Goal: Information Seeking & Learning: Learn about a topic

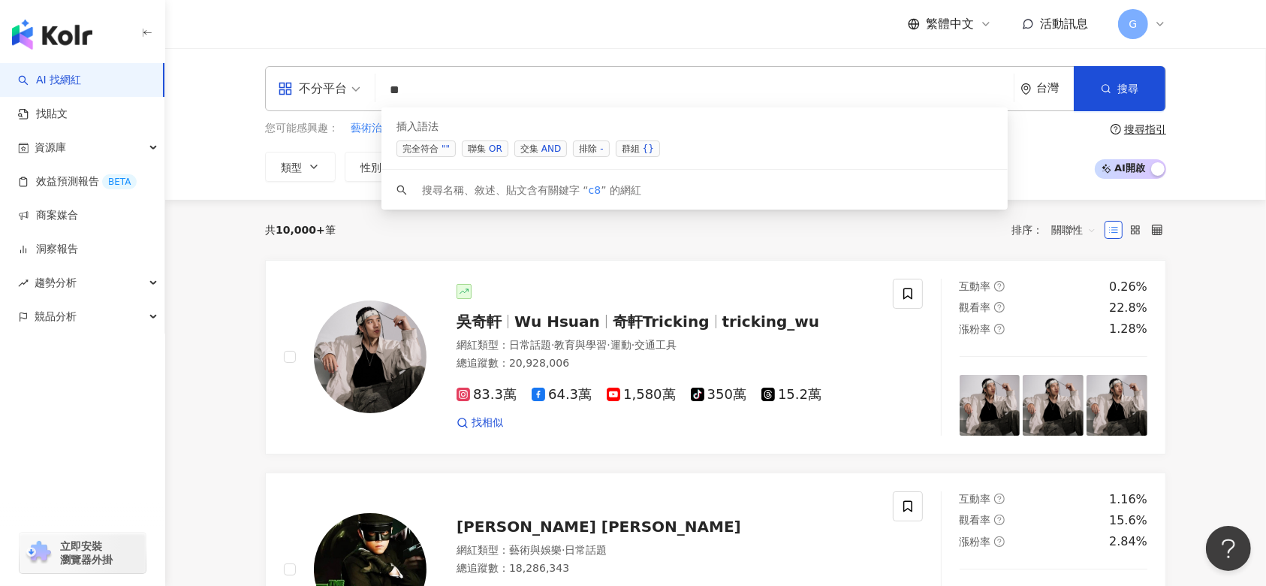
type input "*"
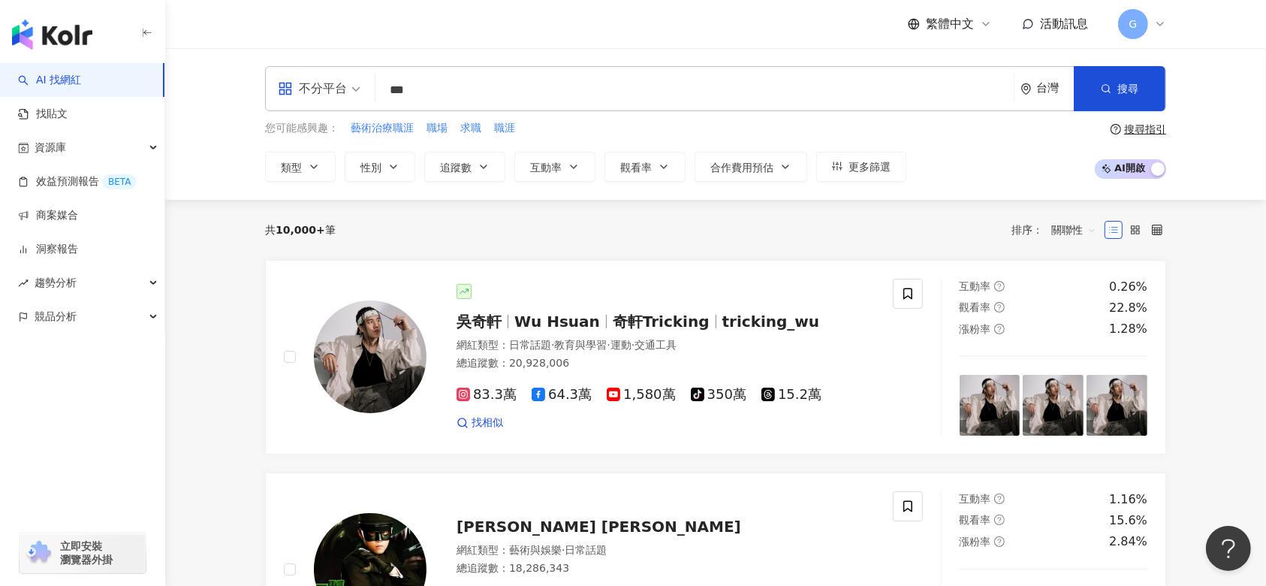
type input "***"
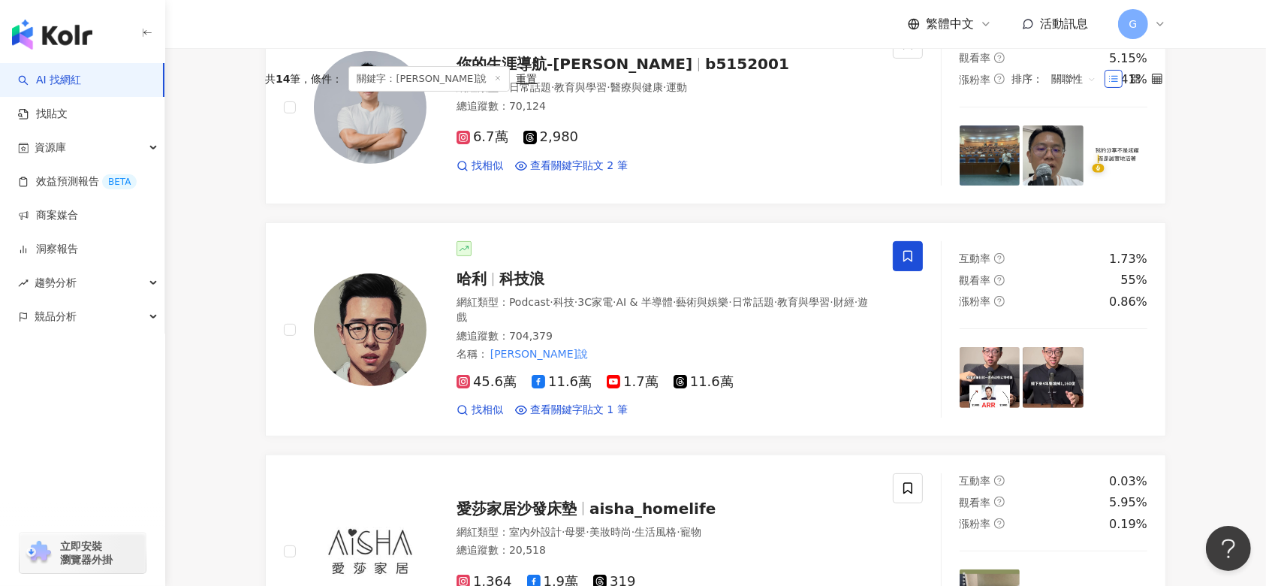
scroll to position [400, 0]
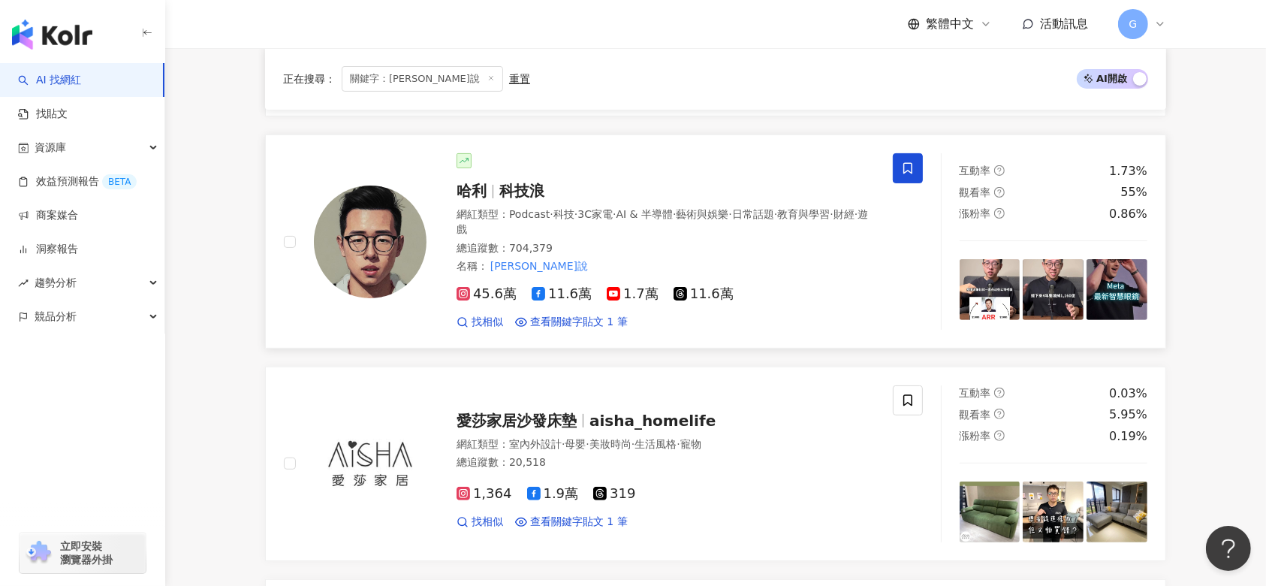
drag, startPoint x: 516, startPoint y: 186, endPoint x: 512, endPoint y: 195, distance: 9.4
click at [512, 195] on span "科技浪" at bounding box center [522, 191] width 45 height 18
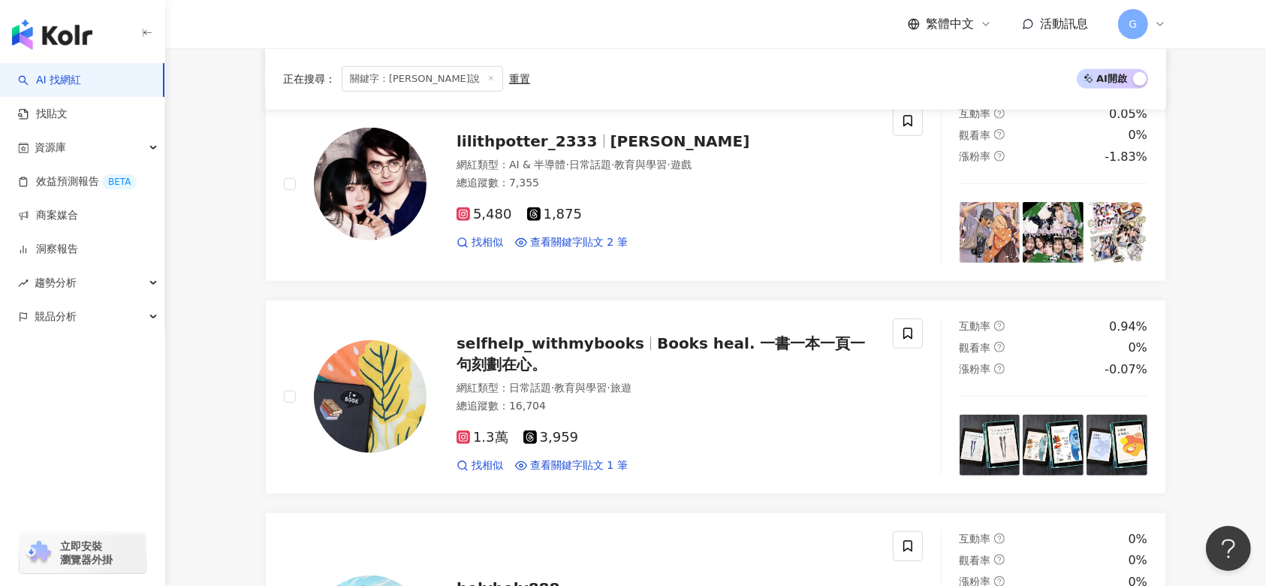
scroll to position [901, 0]
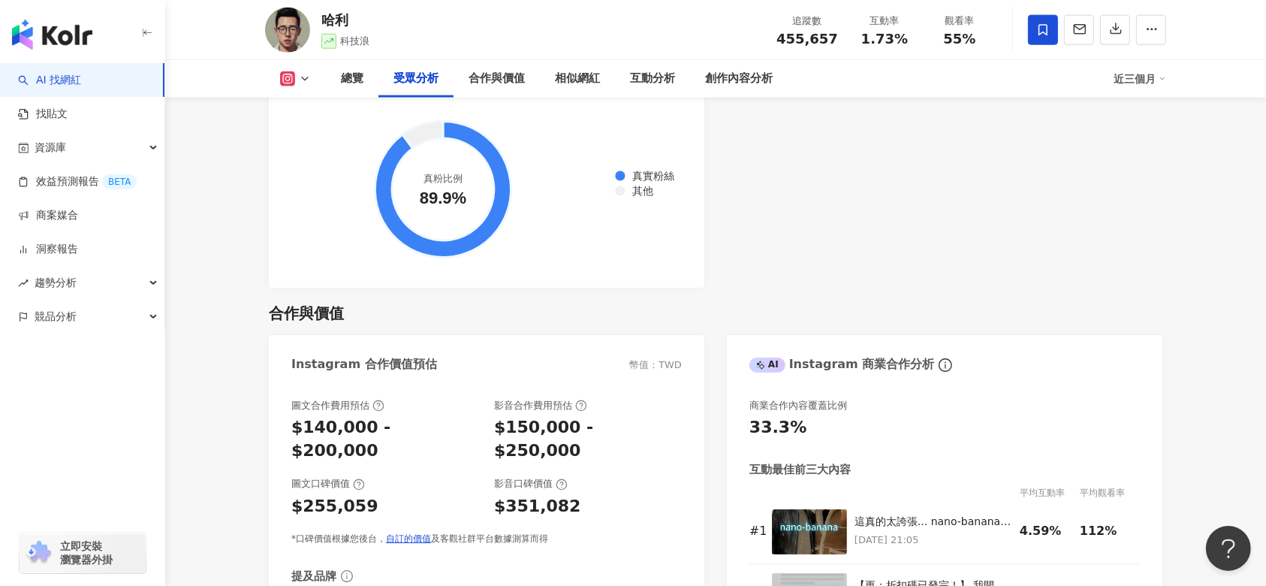
scroll to position [2003, 0]
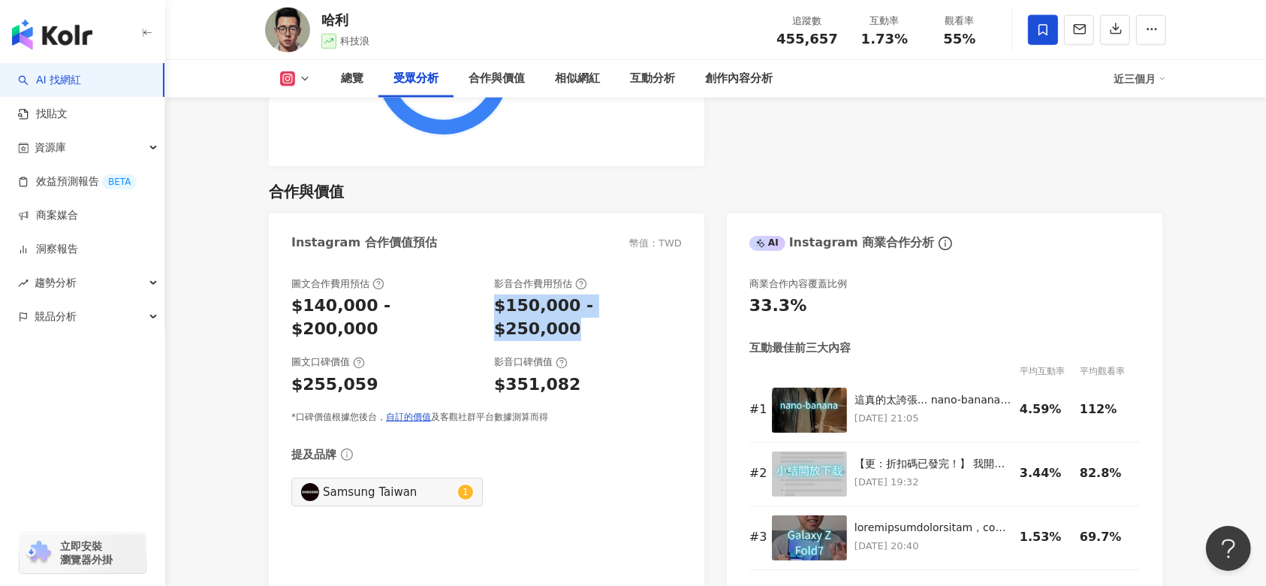
drag, startPoint x: 572, startPoint y: 280, endPoint x: 490, endPoint y: 282, distance: 81.9
click at [490, 282] on div "圖文合作費用預估 $140,000 - $200,000 影音合作費用預估 $150,000 - $250,000" at bounding box center [486, 309] width 391 height 64
click at [551, 294] on div "$150,000 - $250,000" at bounding box center [588, 317] width 188 height 47
click at [609, 355] on div "影音口碑價值" at bounding box center [588, 362] width 188 height 14
drag, startPoint x: 567, startPoint y: 285, endPoint x: 503, endPoint y: 285, distance: 64.6
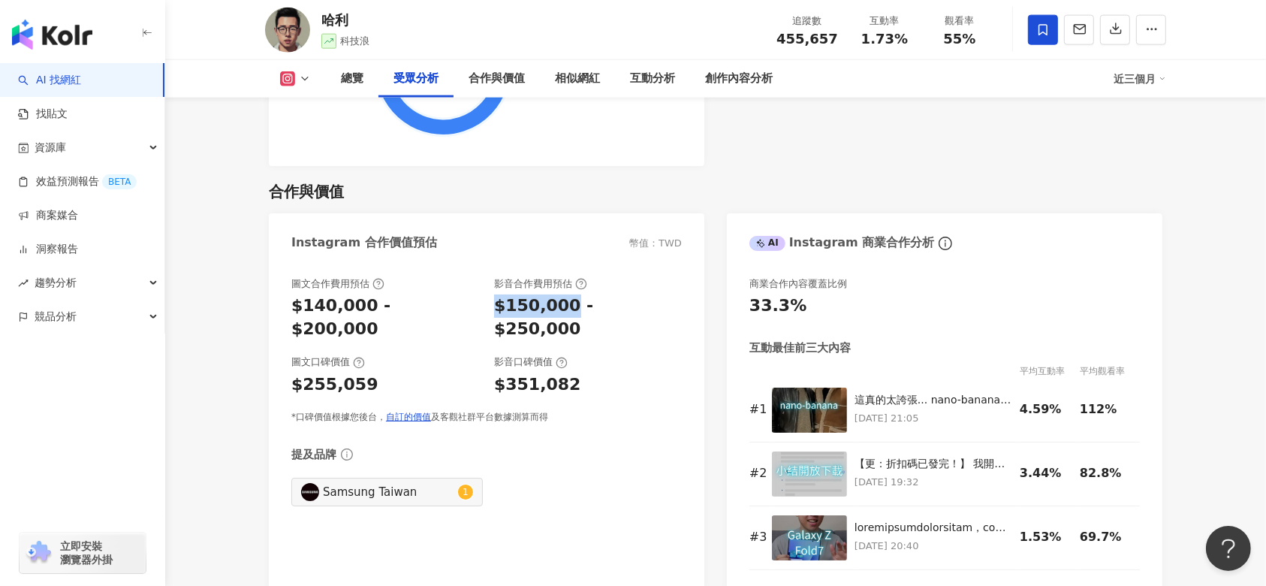
click at [494, 294] on div "$150,000 - $250,000" at bounding box center [588, 317] width 188 height 47
copy div "$150,000"
drag, startPoint x: 540, startPoint y: 285, endPoint x: 501, endPoint y: 285, distance: 39.1
click at [501, 294] on div "$150,000 - $250,000" at bounding box center [588, 317] width 188 height 47
click at [642, 294] on div "$150,000 - $250,000" at bounding box center [588, 317] width 188 height 47
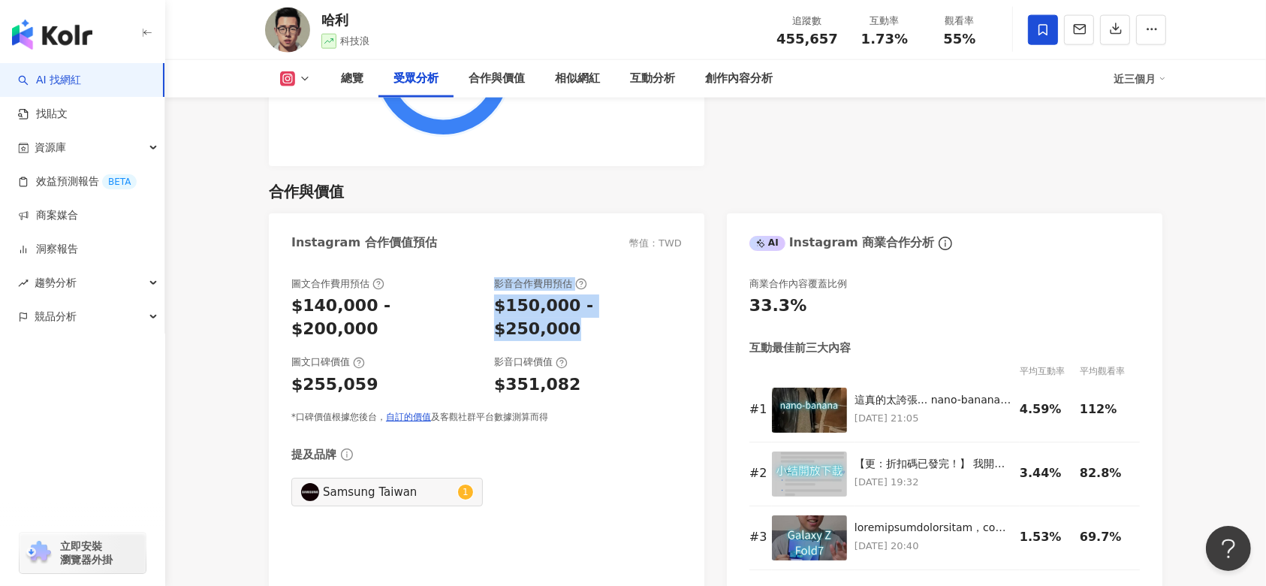
drag, startPoint x: 653, startPoint y: 284, endPoint x: 485, endPoint y: 285, distance: 167.5
click at [485, 285] on div "圖文合作費用預估 $140,000 - $200,000 影音合作費用預估 $150,000 - $250,000" at bounding box center [486, 309] width 391 height 64
click at [603, 294] on div "$150,000 - $250,000" at bounding box center [588, 317] width 188 height 47
drag, startPoint x: 655, startPoint y: 283, endPoint x: 489, endPoint y: 286, distance: 166.0
click at [489, 286] on div "圖文合作費用預估 $140,000 - $200,000 影音合作費用預估 $150,000 - $250,000" at bounding box center [486, 309] width 391 height 64
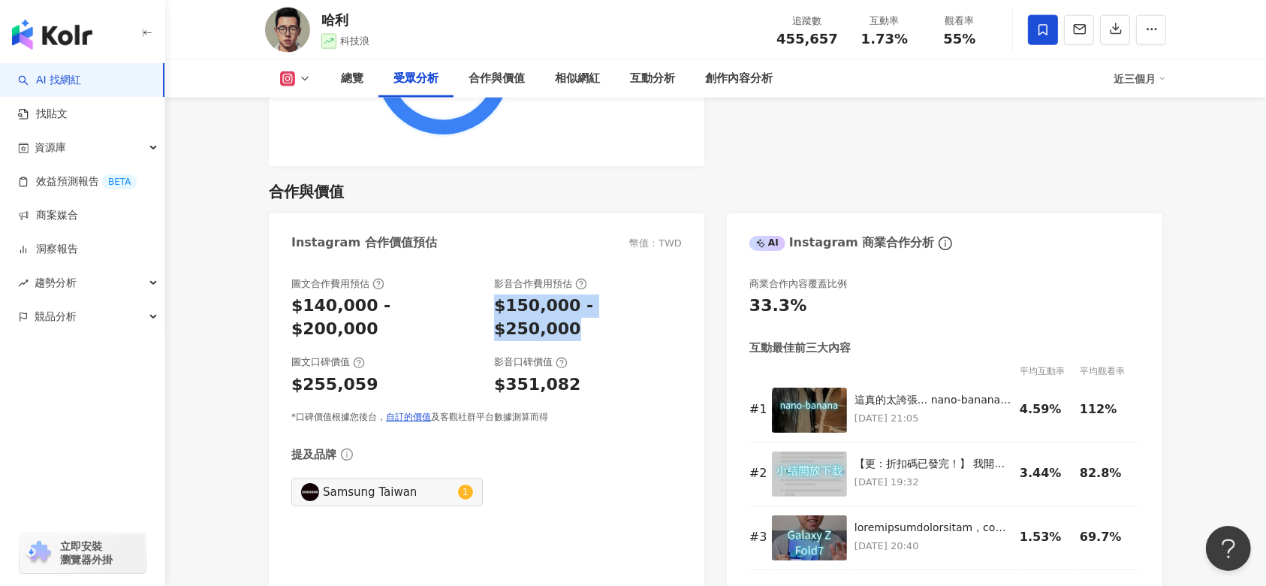
copy div "$150,000 - $250,000"
click at [348, 373] on div "$255,059" at bounding box center [334, 384] width 87 height 23
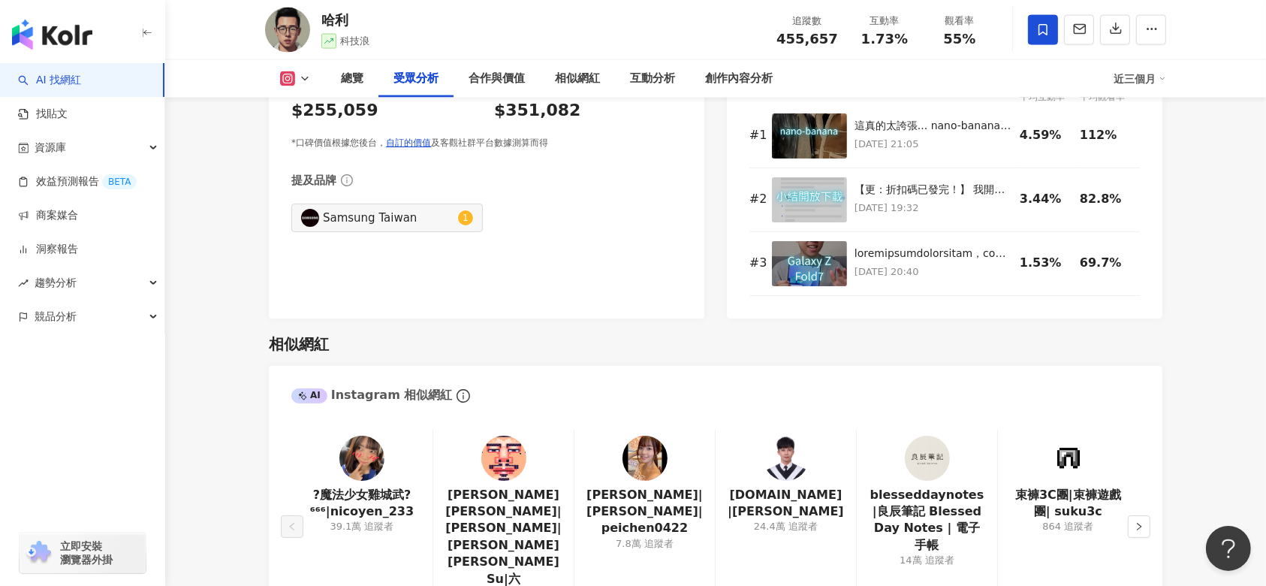
scroll to position [2303, 0]
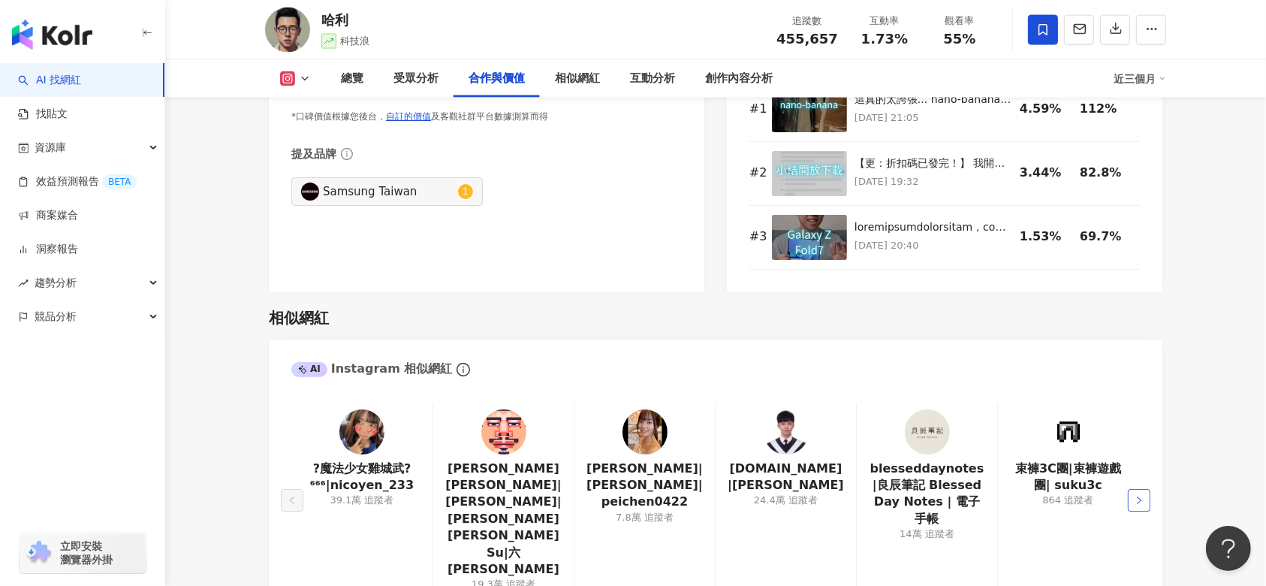
click at [1136, 496] on icon "right" at bounding box center [1139, 500] width 9 height 9
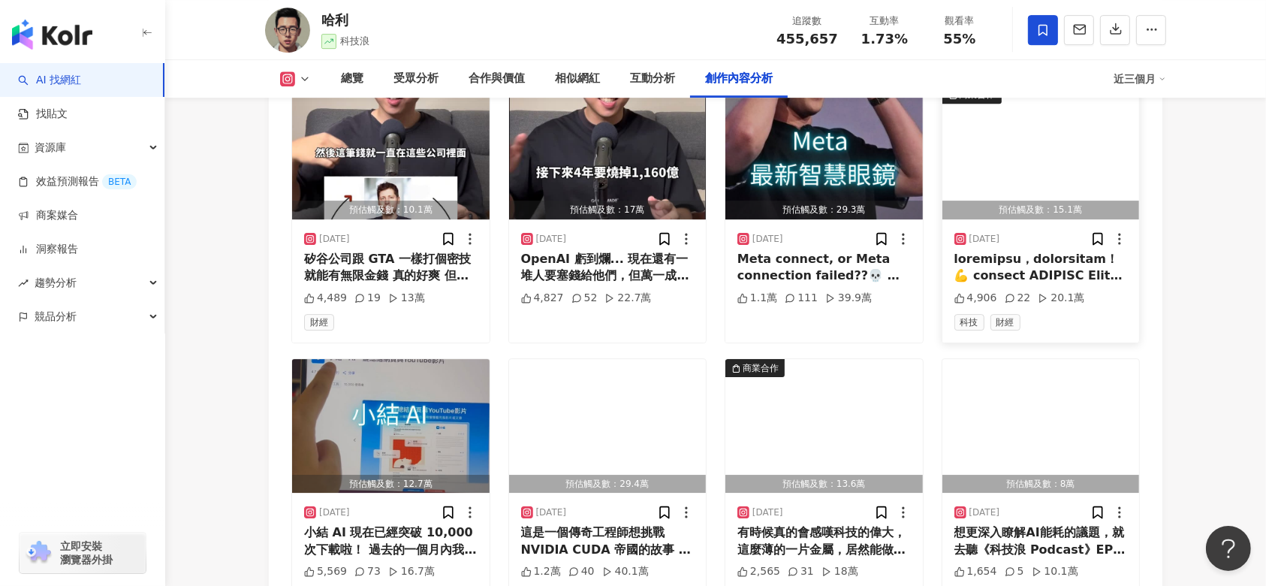
scroll to position [4607, 0]
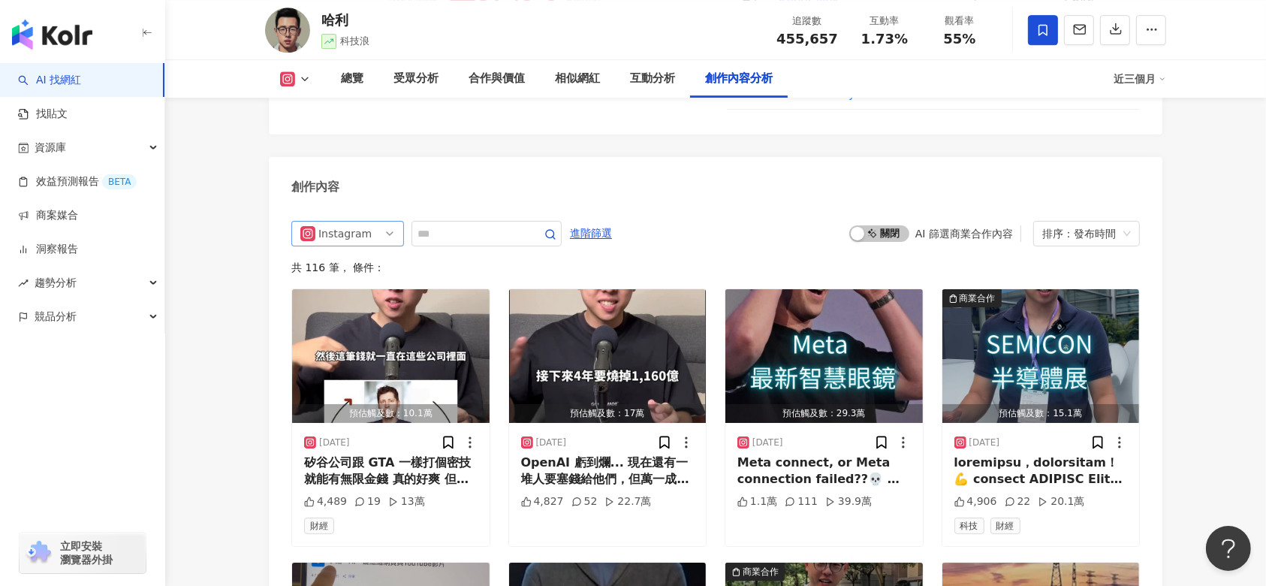
click at [367, 222] on span "Instagram" at bounding box center [347, 234] width 95 height 24
click at [373, 157] on div "創作內容" at bounding box center [716, 181] width 894 height 49
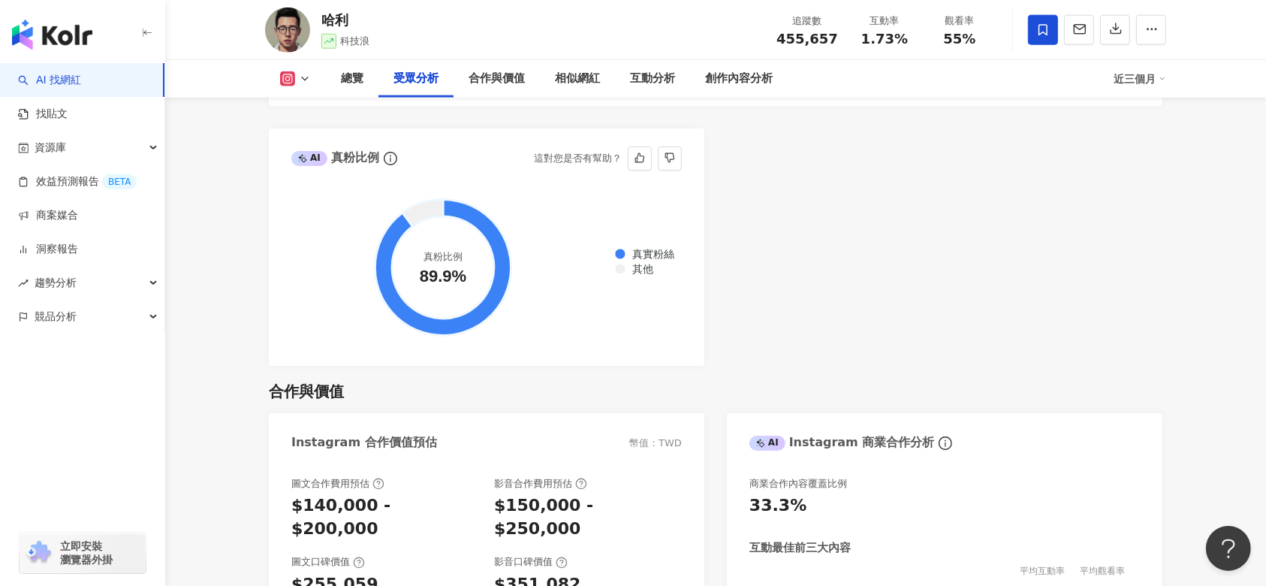
scroll to position [1903, 0]
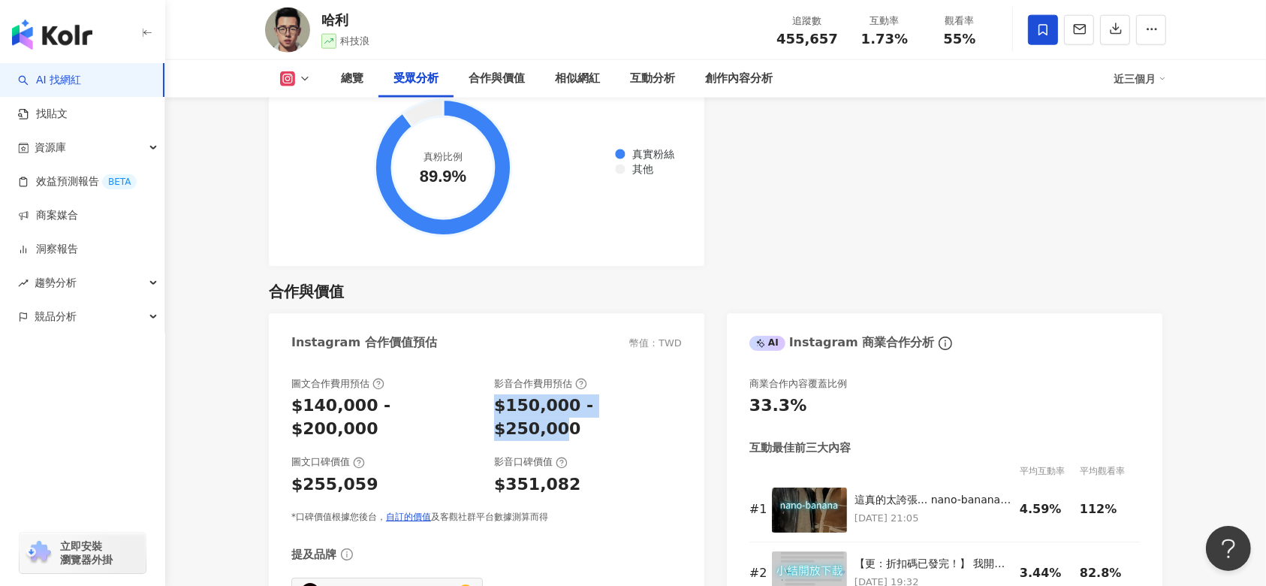
drag, startPoint x: 493, startPoint y: 387, endPoint x: 646, endPoint y: 387, distance: 152.5
click at [641, 394] on div "$150,000 - $250,000" at bounding box center [588, 417] width 188 height 47
click at [653, 394] on div "$150,000 - $250,000" at bounding box center [588, 417] width 188 height 47
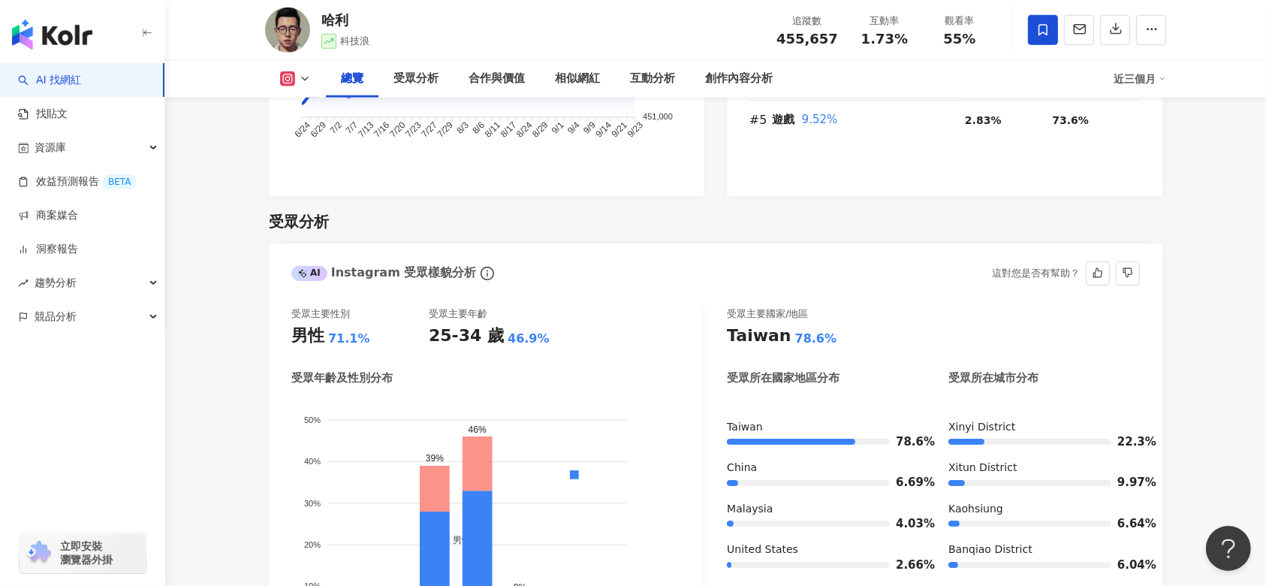
scroll to position [821, 0]
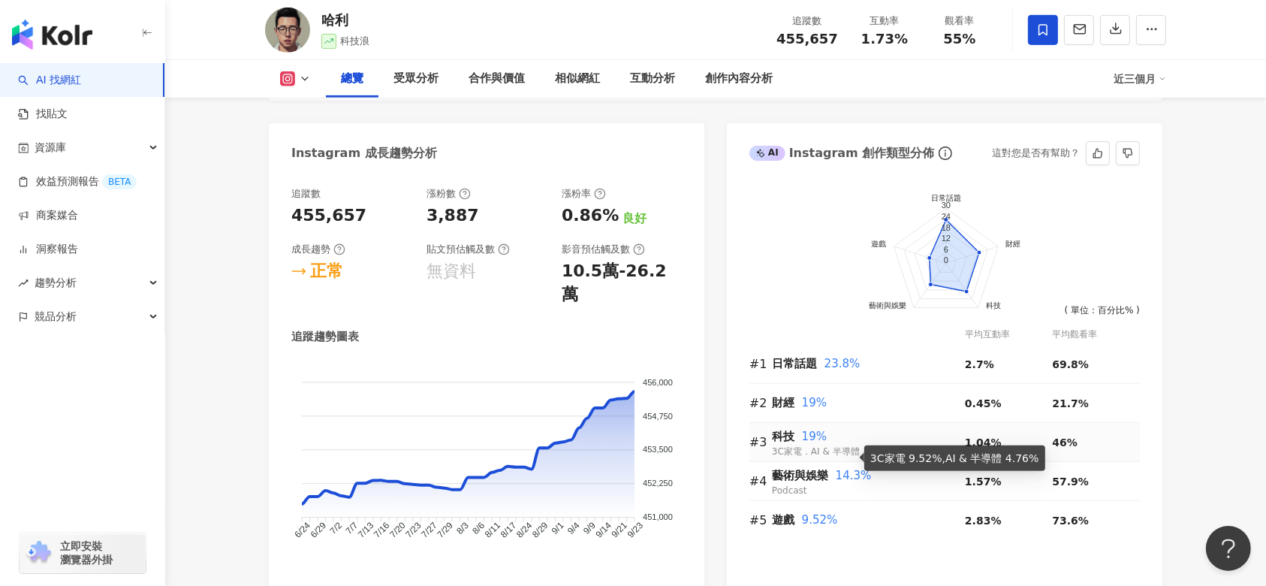
drag, startPoint x: 804, startPoint y: 446, endPoint x: 766, endPoint y: 442, distance: 38.6
click at [766, 442] on div "#3" at bounding box center [761, 442] width 23 height 19
click at [802, 436] on span "19%" at bounding box center [814, 437] width 25 height 14
click at [763, 445] on div "#3" at bounding box center [761, 442] width 23 height 19
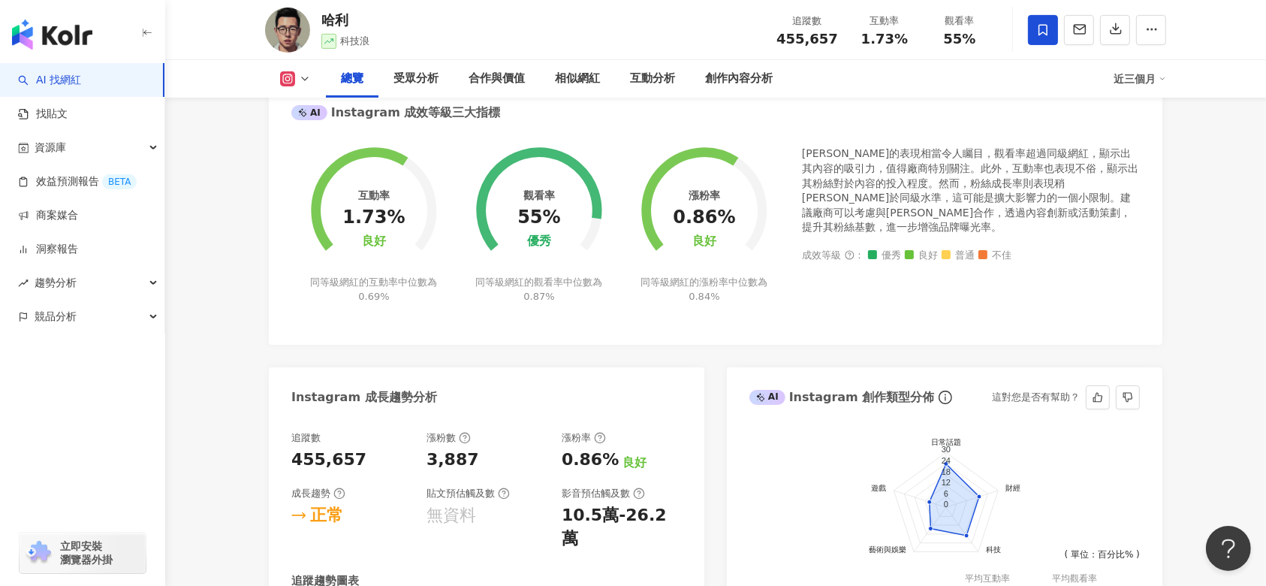
scroll to position [421, 0]
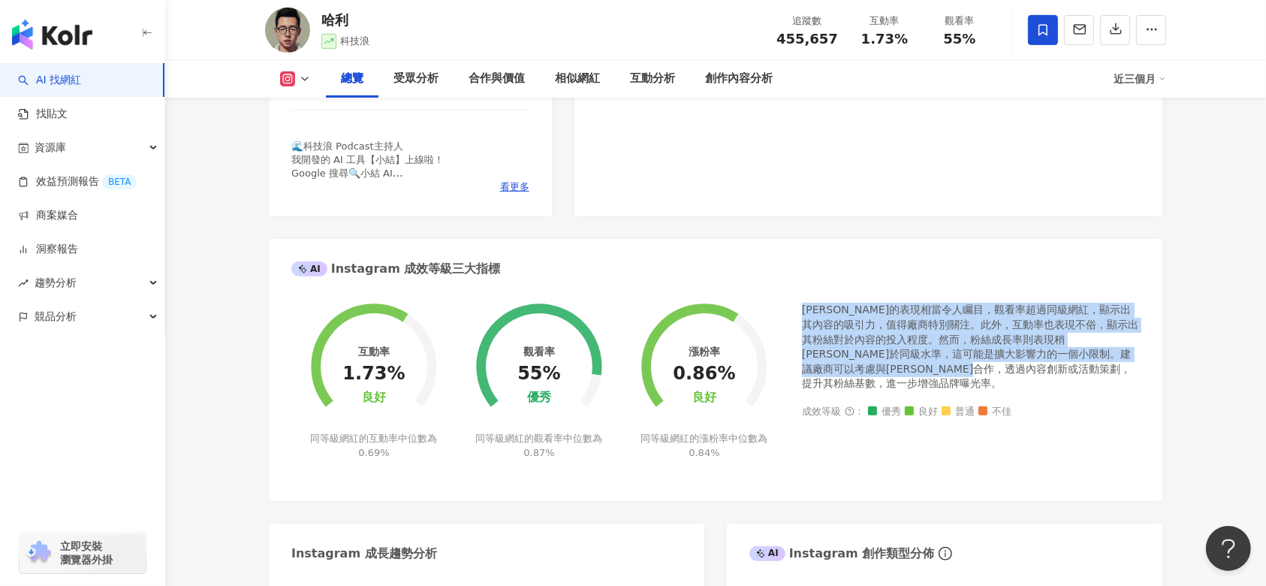
drag, startPoint x: 804, startPoint y: 308, endPoint x: 1064, endPoint y: 371, distance: 267.4
click at [1064, 371] on div "[PERSON_NAME]的表現相當令人矚目，觀看率超過同級網紅，顯示出其內容的吸引力，值得廠商特別關注。此外，互動率也表現不俗，顯示出其粉絲對於內容的投入程…" at bounding box center [971, 347] width 338 height 89
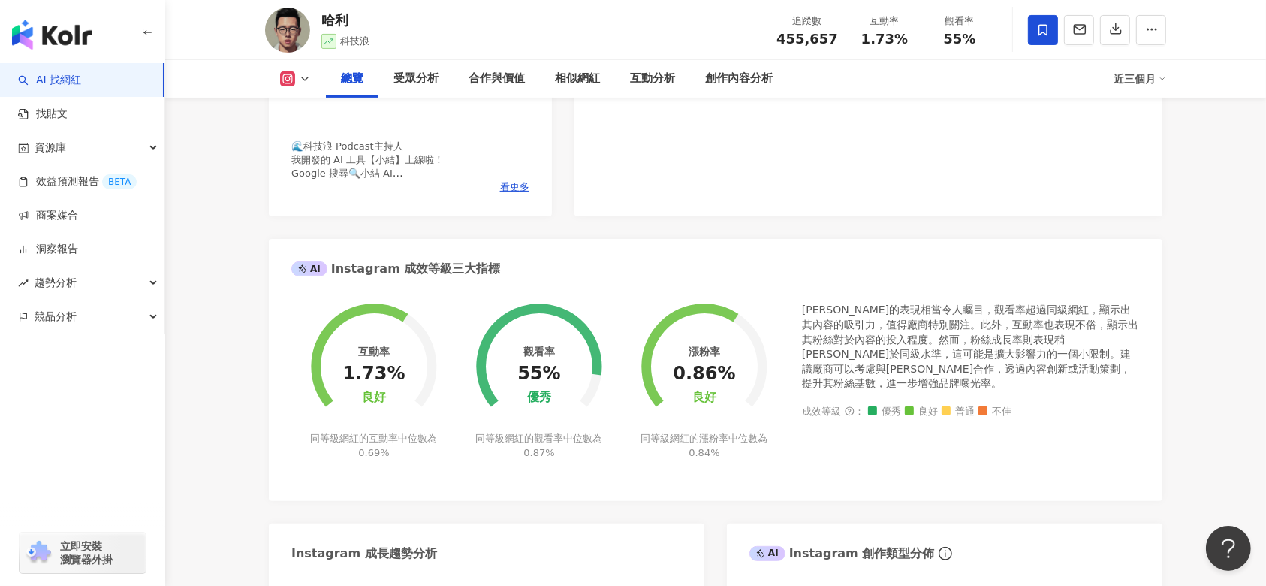
click at [1070, 406] on div "成效等級 ： 優秀 良好 普通 不佳" at bounding box center [971, 411] width 338 height 11
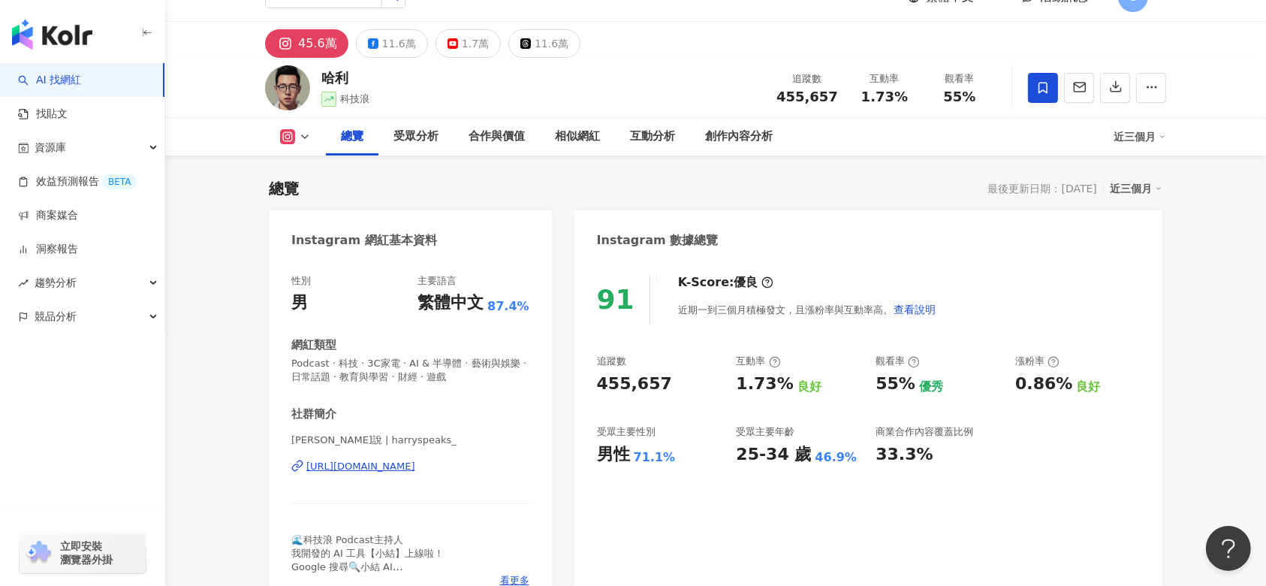
scroll to position [20, 0]
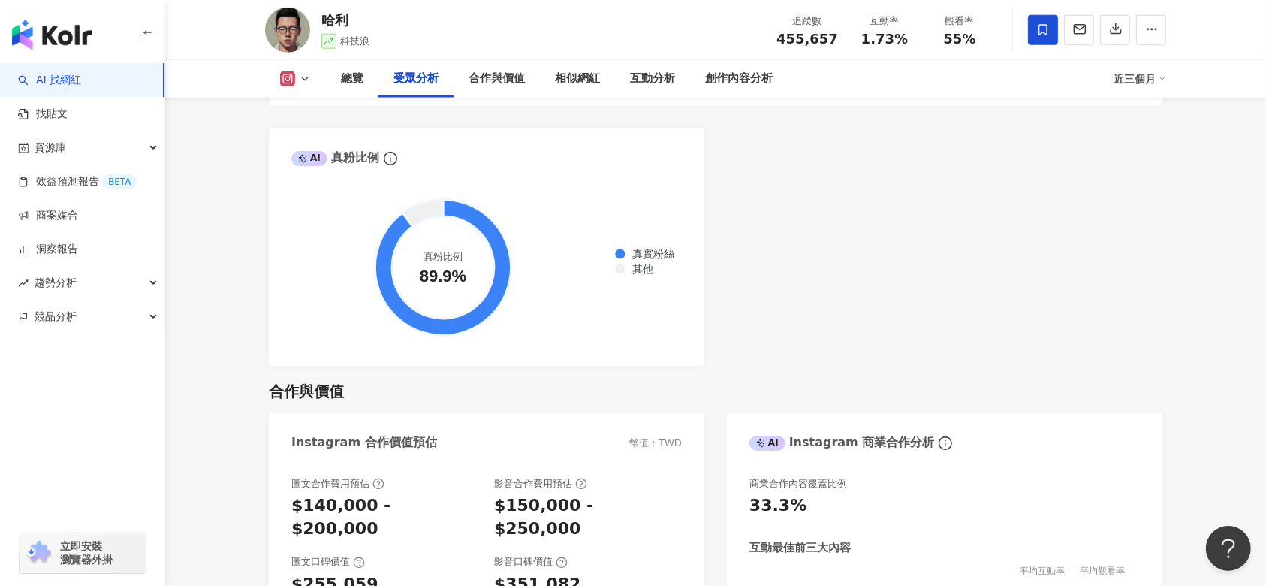
scroll to position [2003, 0]
